Goal: Contribute content: Contribute content

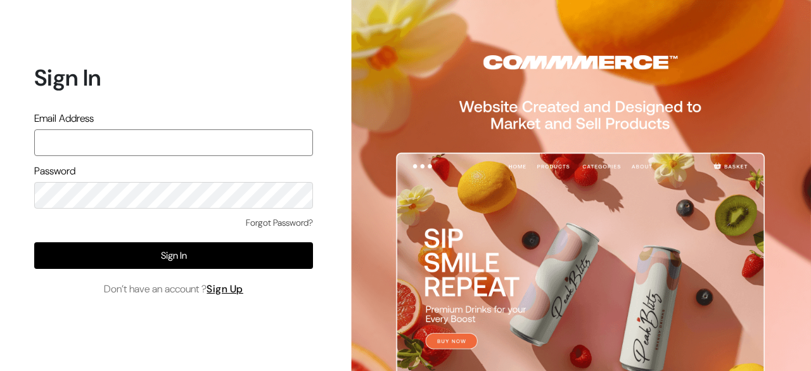
click at [125, 136] on input "text" at bounding box center [173, 142] width 279 height 27
type input "hello@tunai.in"
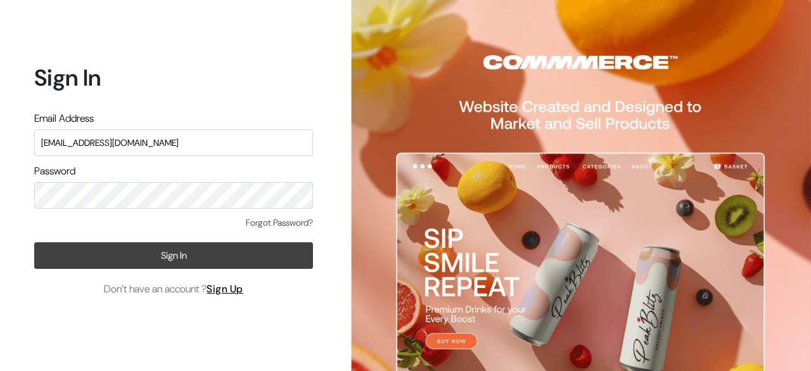
click at [237, 249] on button "Sign In" at bounding box center [173, 255] width 279 height 27
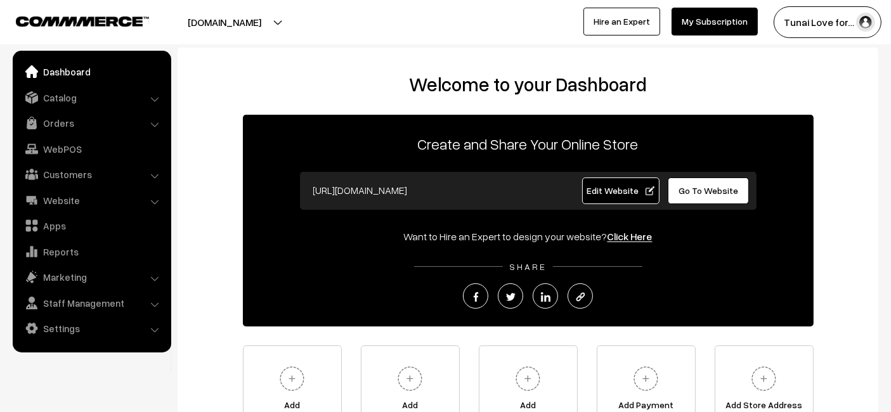
scroll to position [141, 0]
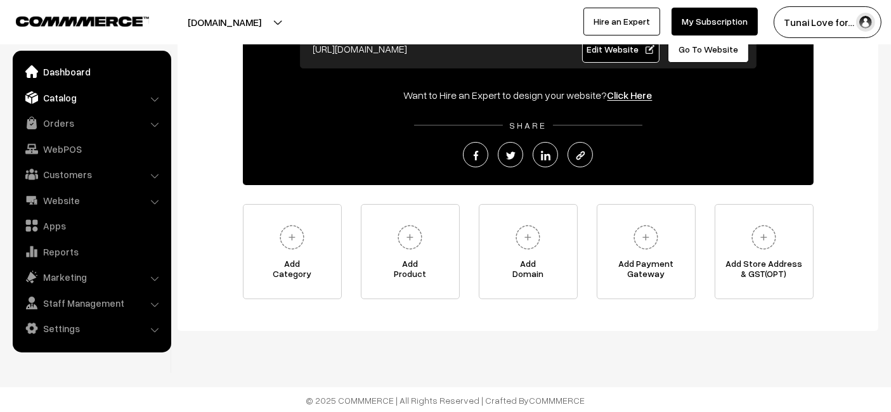
click at [146, 108] on link "Catalog" at bounding box center [91, 97] width 151 height 23
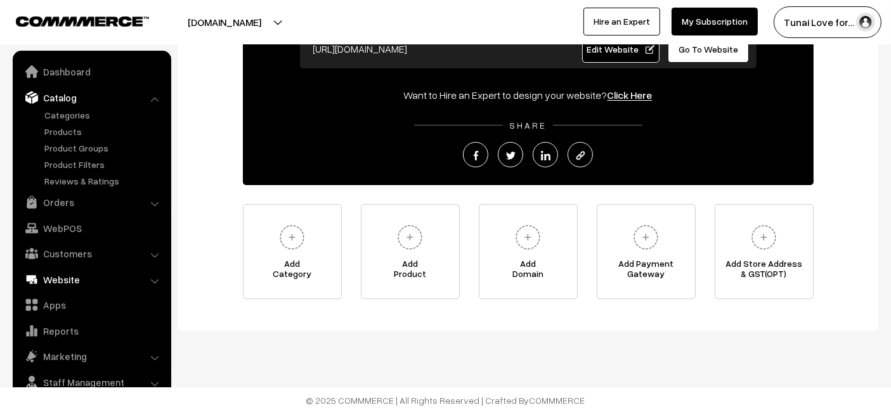
click at [74, 280] on link "Website" at bounding box center [91, 279] width 151 height 23
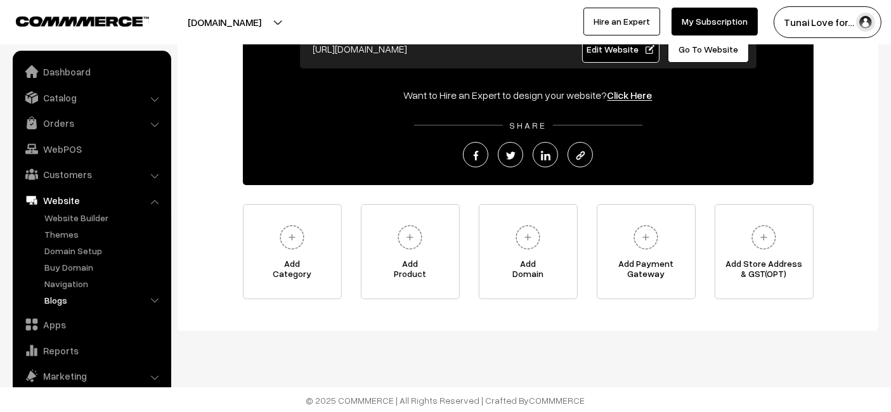
click at [55, 299] on link "Blogs" at bounding box center [104, 300] width 126 height 13
click at [67, 350] on link "Blogs" at bounding box center [110, 349] width 114 height 13
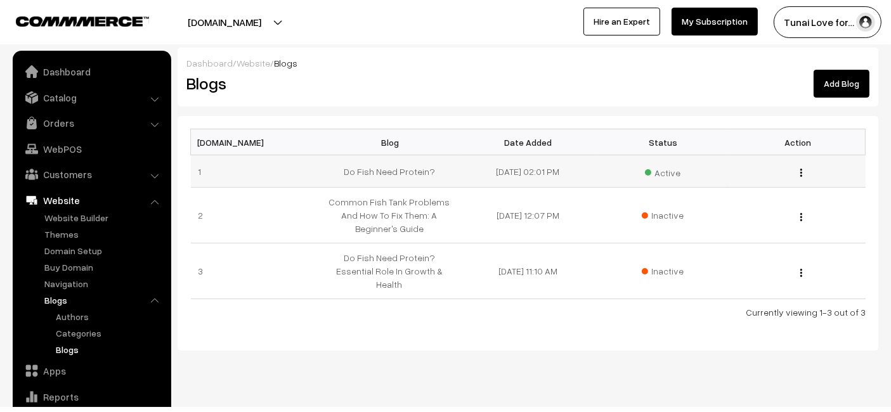
click at [802, 174] on button "button" at bounding box center [800, 172] width 3 height 10
click at [700, 407] on footer "© 2025 COMMMERCE | All Rights Reserved | Crafted By COMMMERCE" at bounding box center [445, 420] width 891 height 26
click at [801, 174] on img "button" at bounding box center [801, 173] width 2 height 8
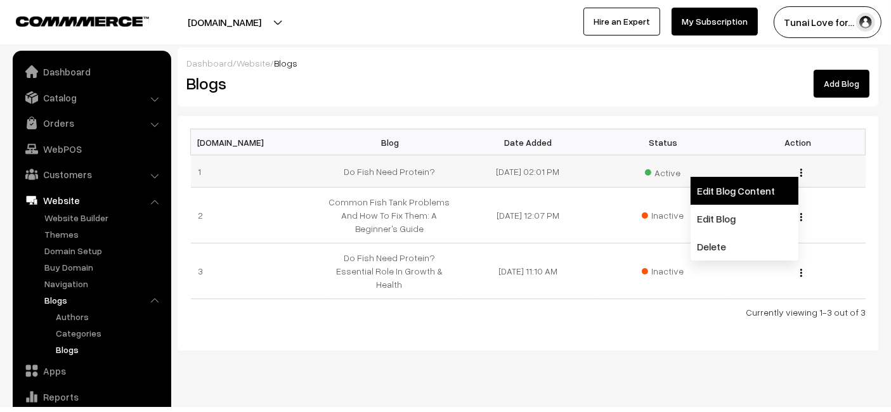
click at [740, 194] on link "Edit Blog Content" at bounding box center [744, 191] width 108 height 28
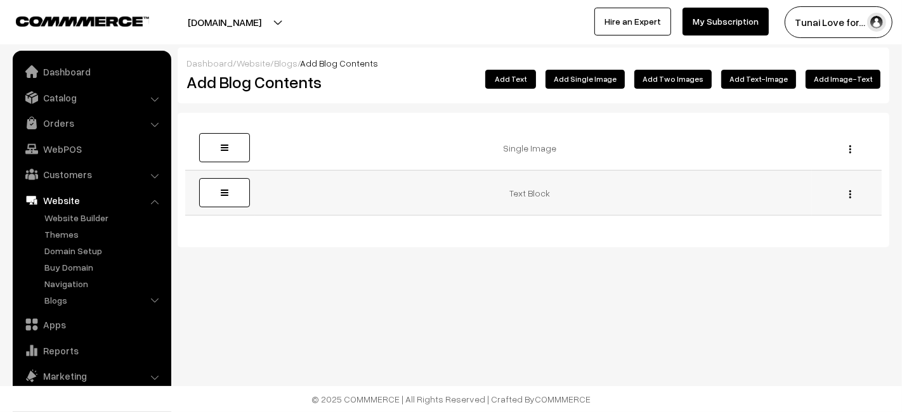
click at [849, 195] on img "button" at bounding box center [850, 194] width 2 height 8
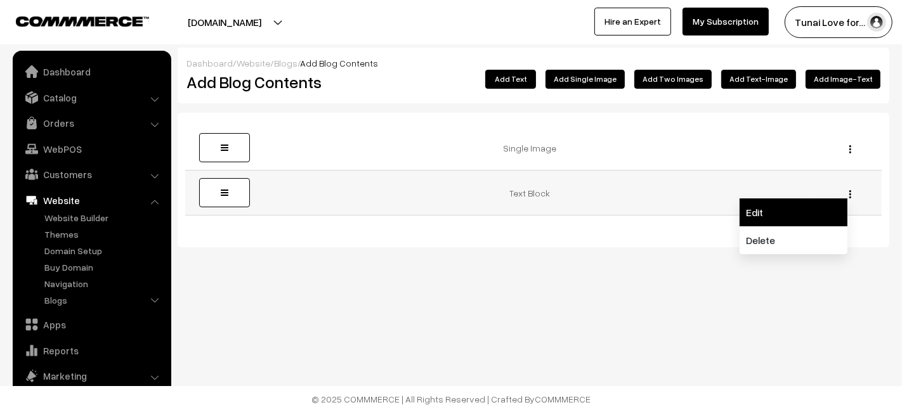
click at [810, 216] on link "Edit" at bounding box center [793, 212] width 108 height 28
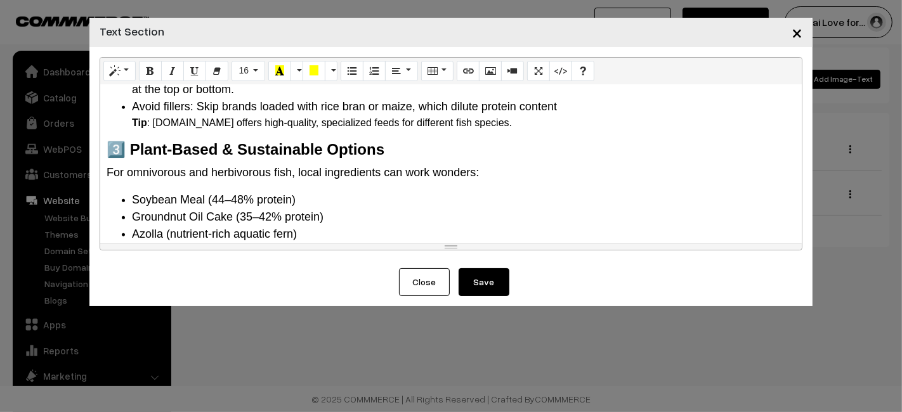
scroll to position [1056, 0]
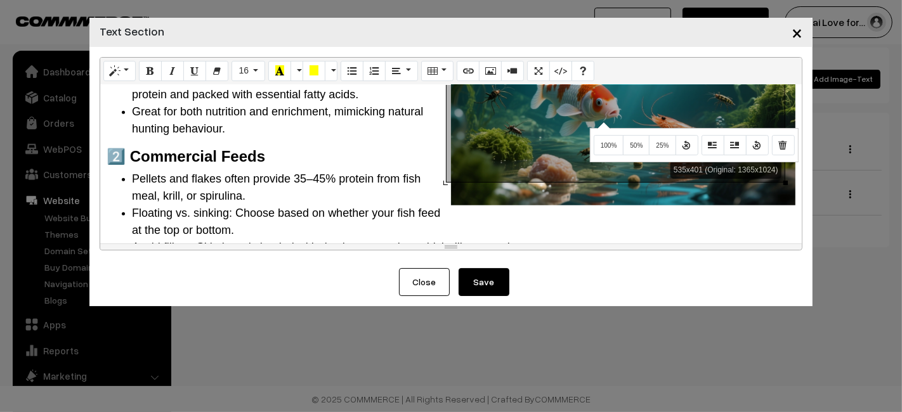
click at [602, 121] on div "Normal Quote Code Header 1 Header 2 Header 3 Header 4 Header 5 Header 6 16 8 9 …" at bounding box center [451, 153] width 702 height 193
click at [779, 146] on icon "Remove Image" at bounding box center [783, 144] width 9 height 10
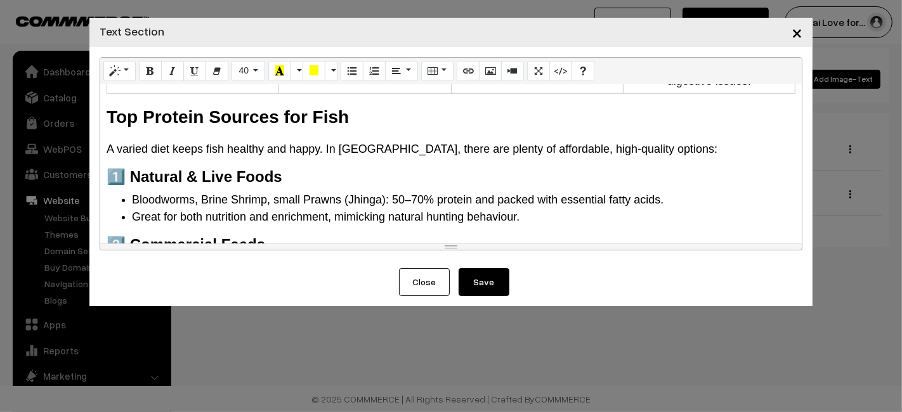
scroll to position [877, 0]
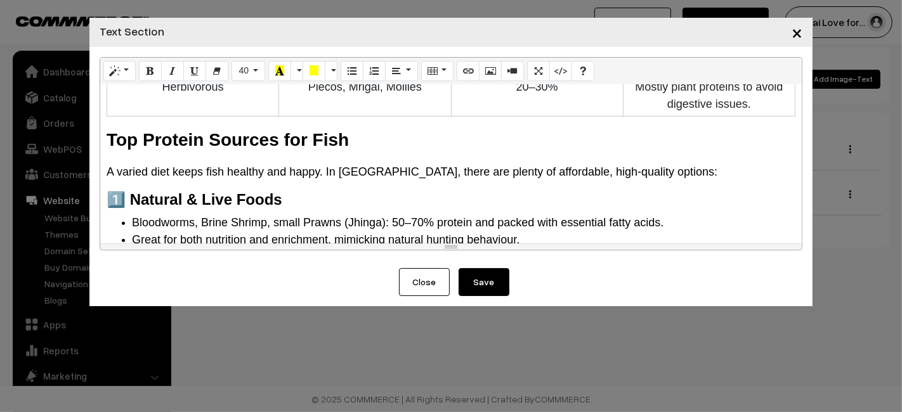
click at [126, 130] on b "Top Protein Sources for Fish" at bounding box center [228, 140] width 242 height 20
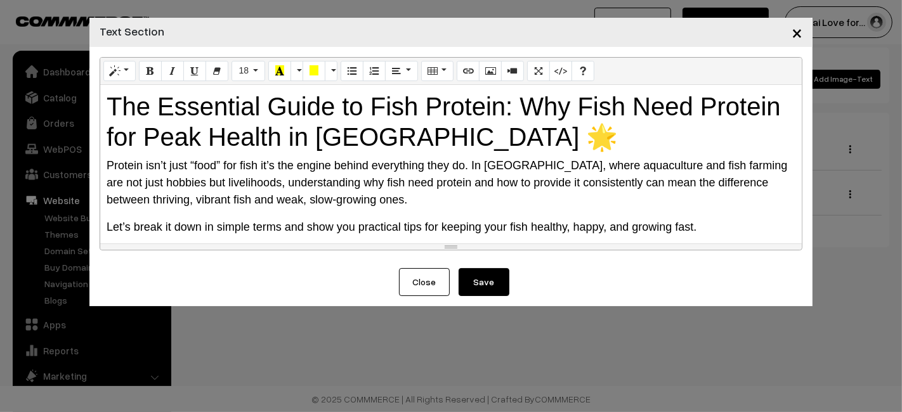
scroll to position [281, 0]
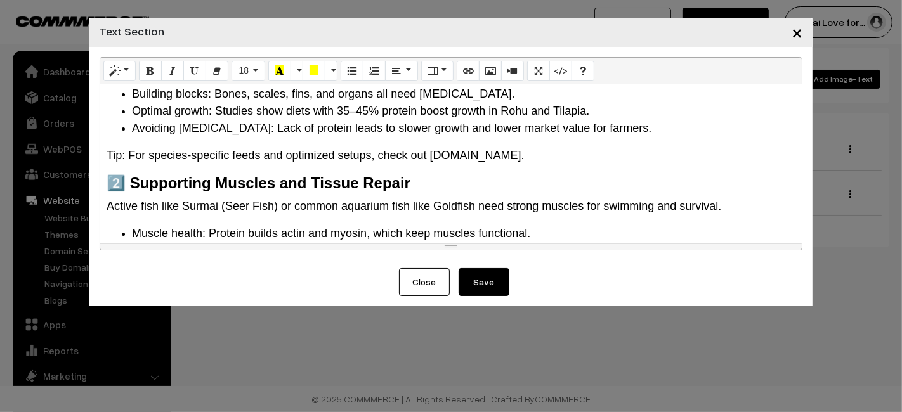
click at [483, 281] on button "Save" at bounding box center [483, 282] width 51 height 28
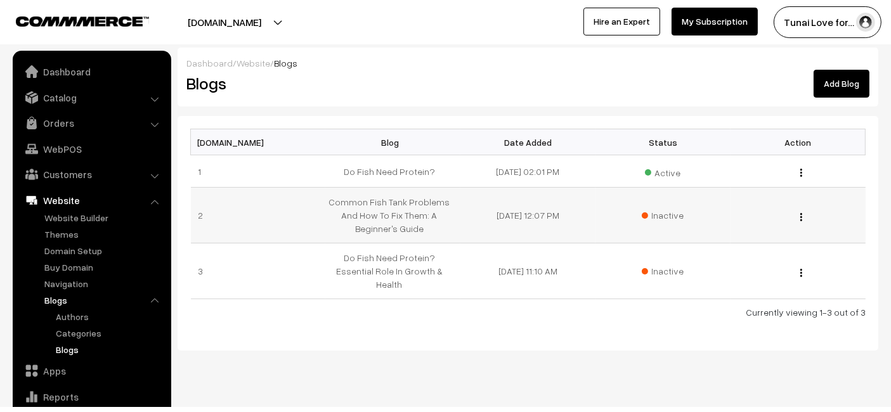
click at [801, 217] on img "button" at bounding box center [801, 217] width 2 height 8
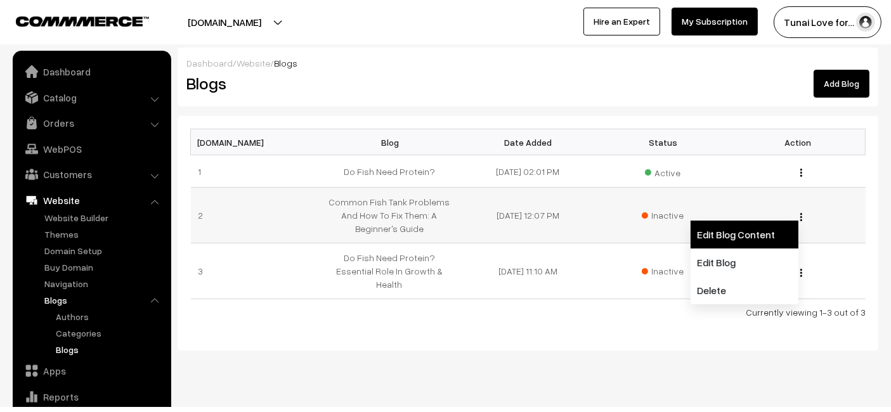
click at [757, 225] on link "Edit Blog Content" at bounding box center [744, 235] width 108 height 28
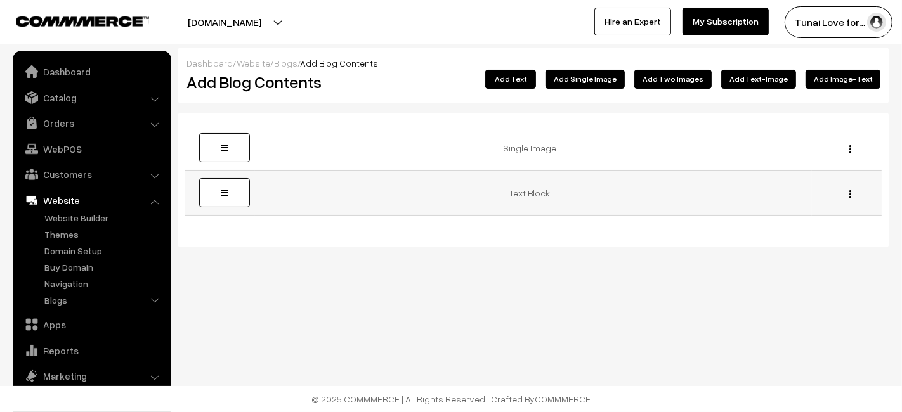
click at [850, 191] on img "button" at bounding box center [850, 194] width 2 height 8
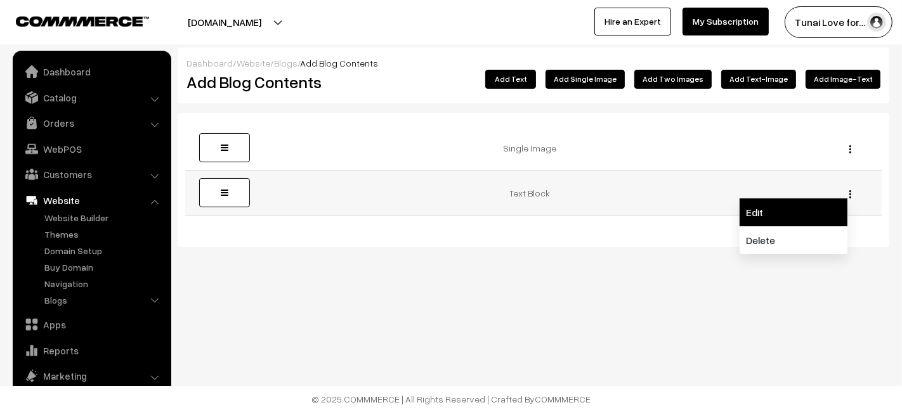
click at [810, 207] on link "Edit" at bounding box center [793, 212] width 108 height 28
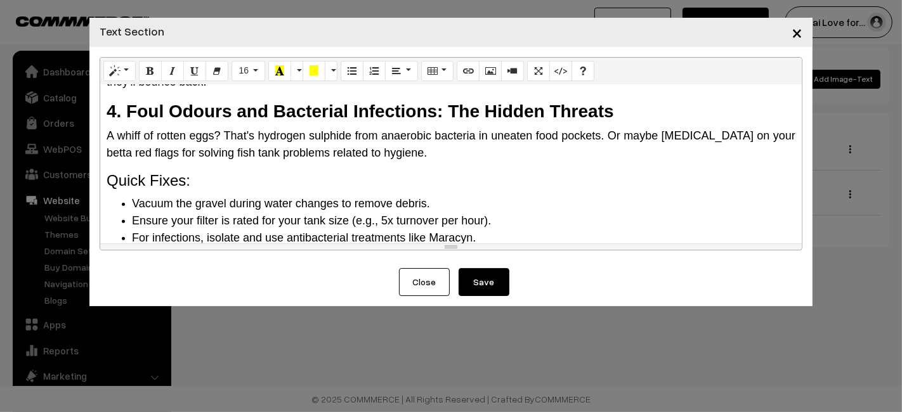
scroll to position [1409, 0]
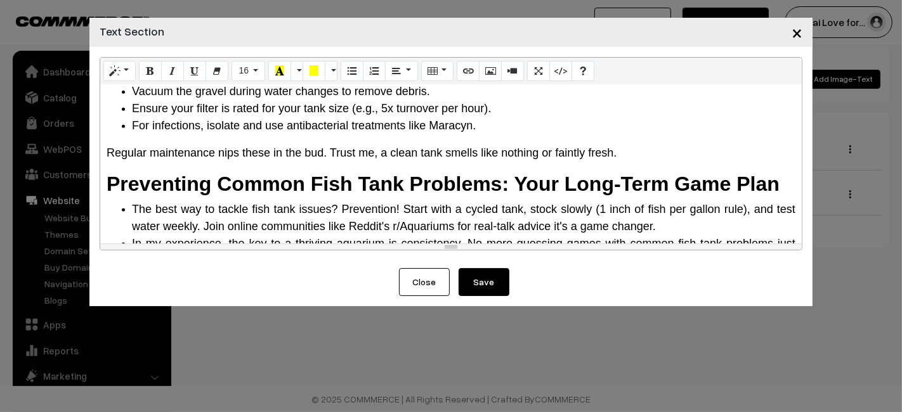
click at [498, 285] on button "Save" at bounding box center [483, 282] width 51 height 28
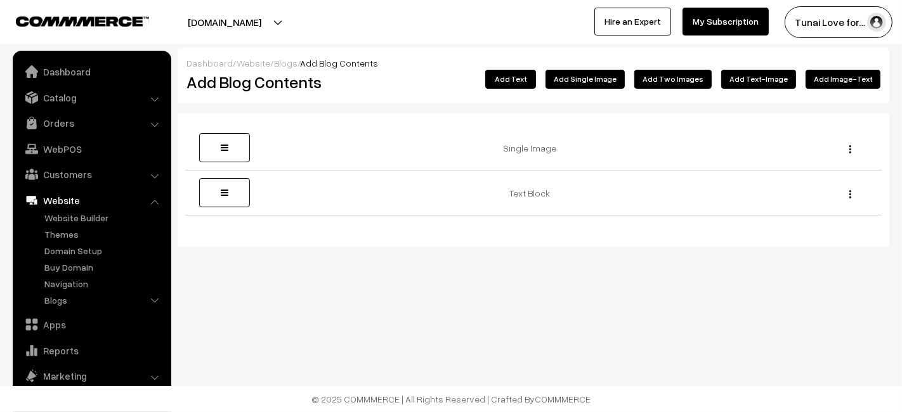
click at [603, 272] on div "Dashboard / Website / Blogs / Add Blog Contents Add Blog Contents Add Image-Tex…" at bounding box center [451, 165] width 902 height 330
click at [81, 296] on link "Blogs" at bounding box center [104, 300] width 126 height 13
click at [81, 332] on link "Categories" at bounding box center [110, 332] width 114 height 13
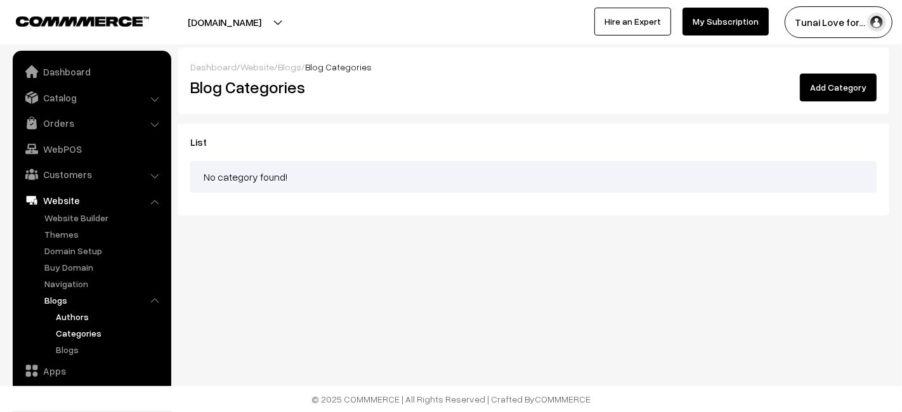
click at [67, 315] on link "Authors" at bounding box center [110, 316] width 114 height 13
